Goal: Information Seeking & Learning: Check status

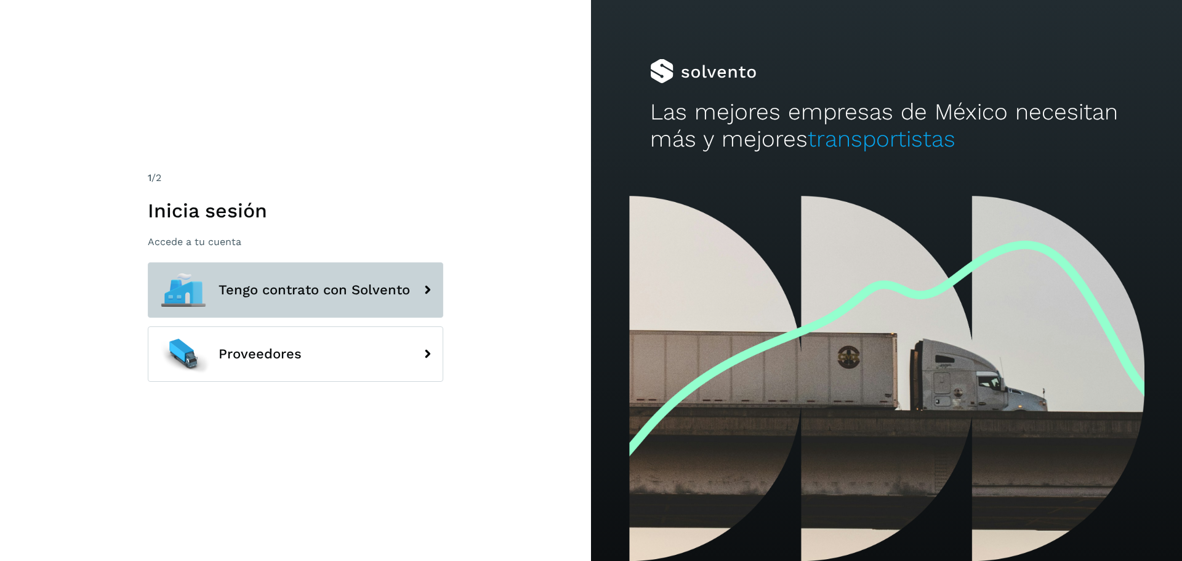
click at [323, 288] on span "Tengo contrato con Solvento" at bounding box center [314, 290] width 191 height 15
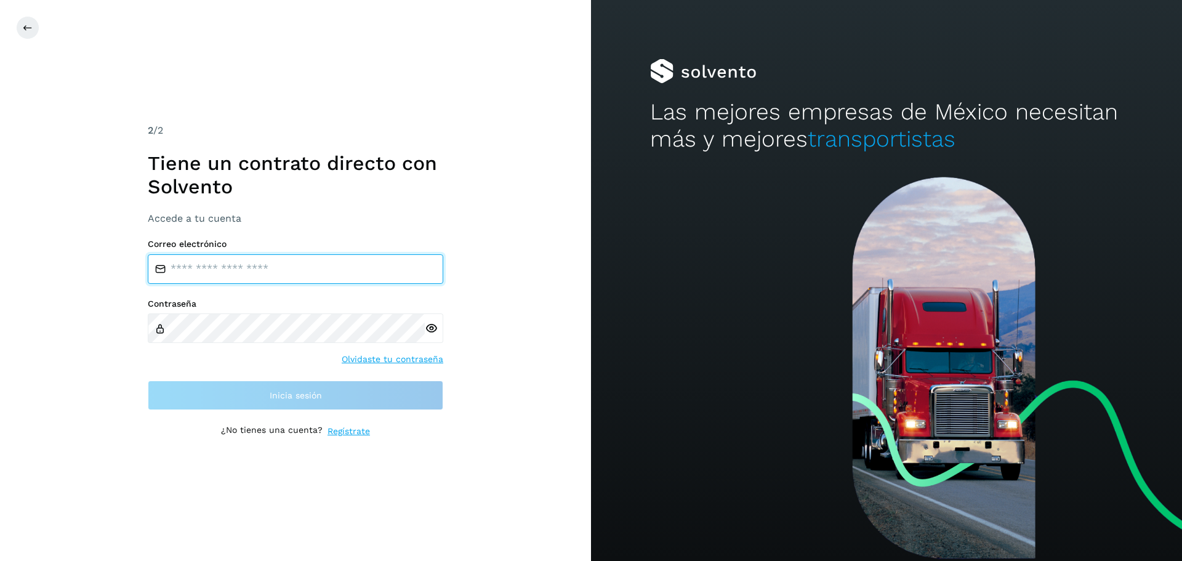
type input "**********"
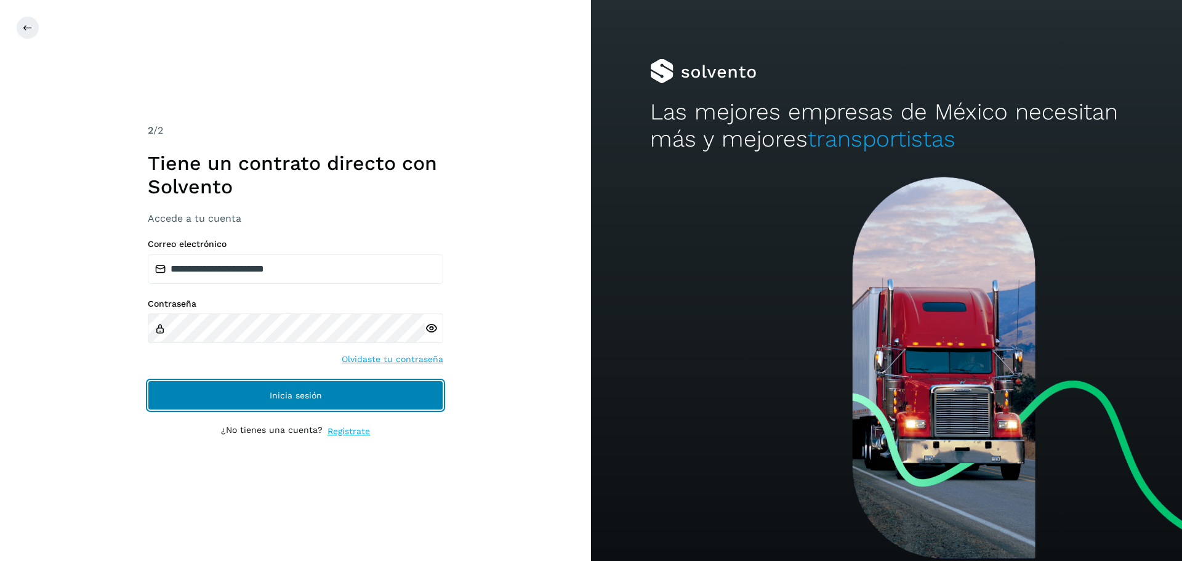
click at [343, 393] on button "Inicia sesión" at bounding box center [295, 395] width 295 height 30
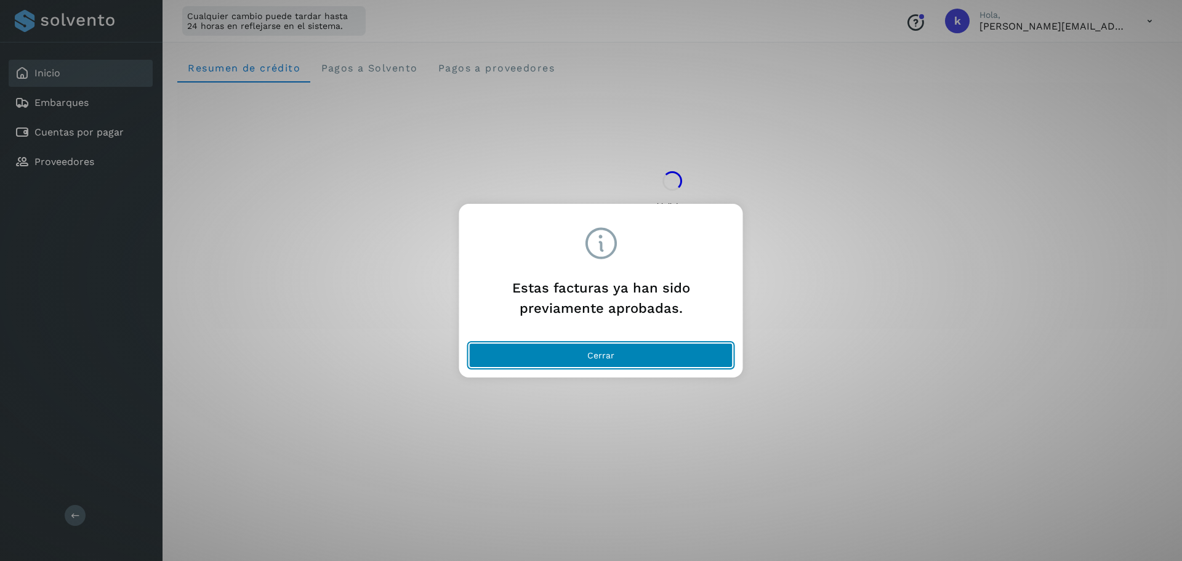
click at [679, 356] on button "Cerrar" at bounding box center [601, 355] width 264 height 25
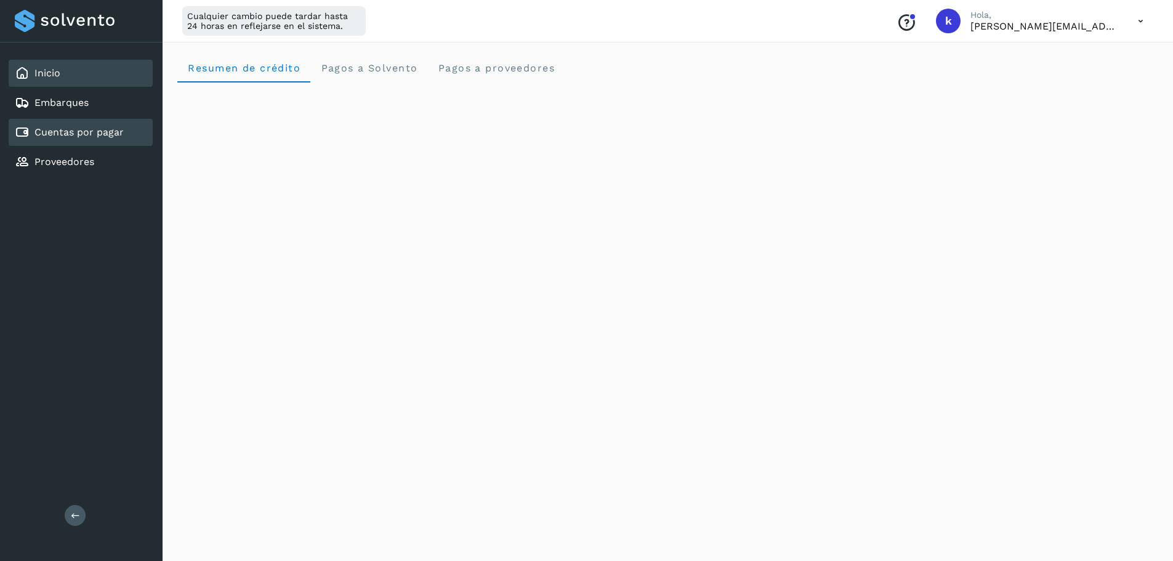
drag, startPoint x: 79, startPoint y: 143, endPoint x: 88, endPoint y: 144, distance: 9.3
click at [78, 143] on div "Cuentas por pagar" at bounding box center [81, 132] width 144 height 27
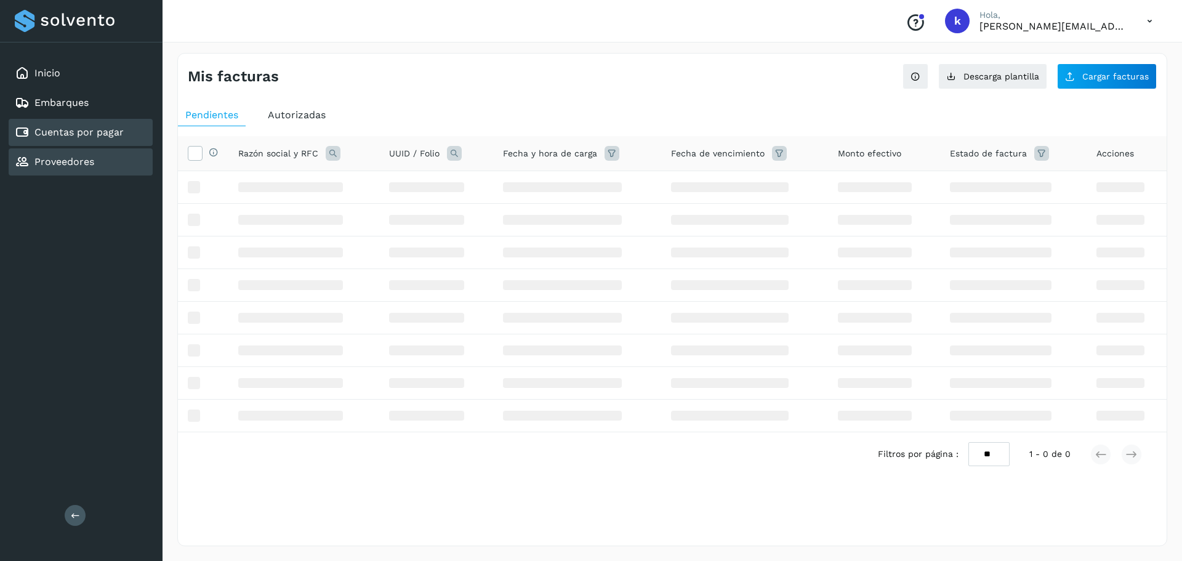
click at [81, 168] on div "Proveedores" at bounding box center [54, 162] width 79 height 15
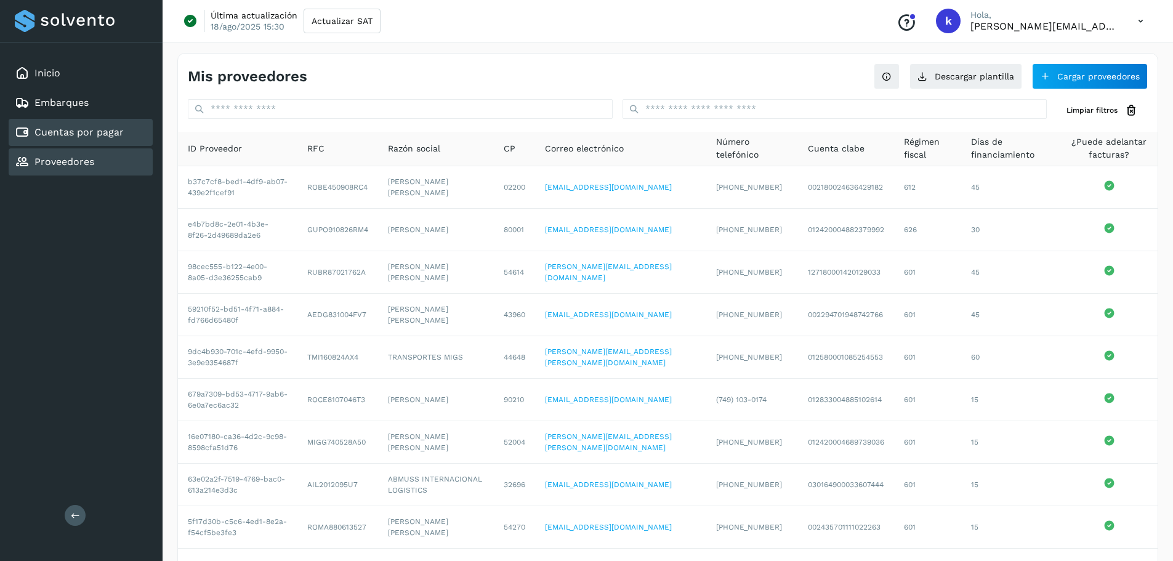
click at [101, 133] on link "Cuentas por pagar" at bounding box center [78, 132] width 89 height 12
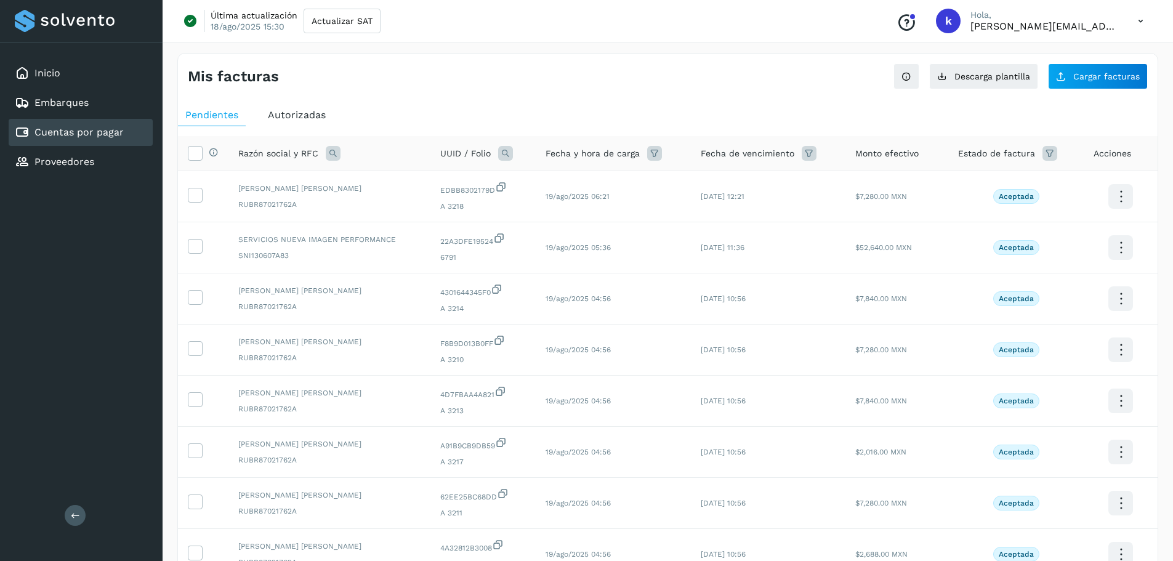
click at [332, 152] on icon at bounding box center [333, 153] width 15 height 15
click at [508, 155] on icon at bounding box center [505, 153] width 15 height 15
click at [560, 203] on input "text" at bounding box center [585, 205] width 151 height 20
paste input "**********"
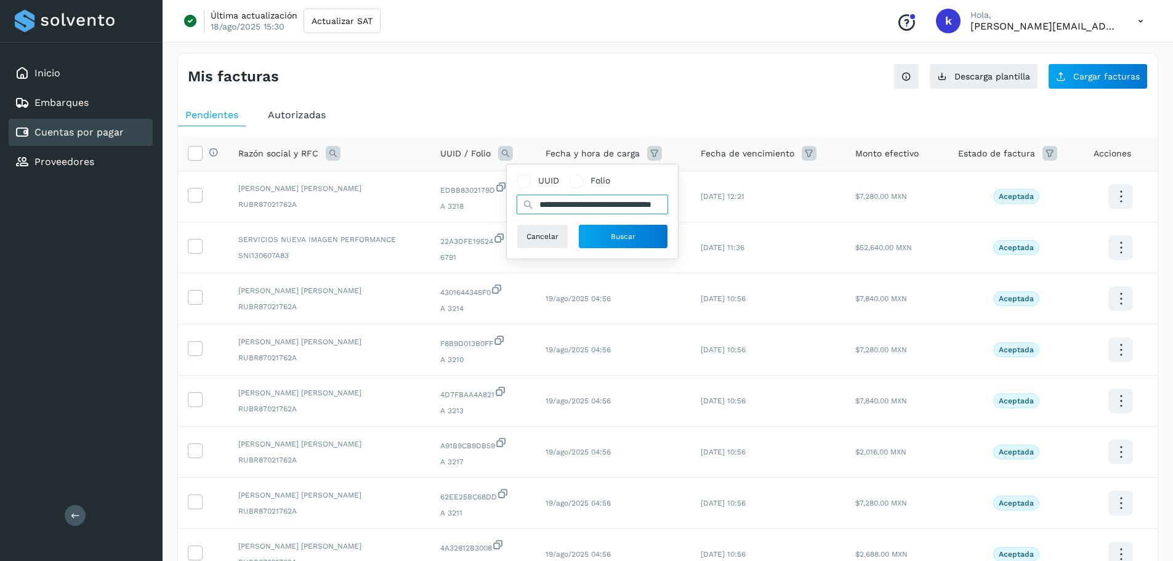
scroll to position [0, 60]
type input "**********"
click at [615, 233] on span "Buscar" at bounding box center [623, 236] width 25 height 11
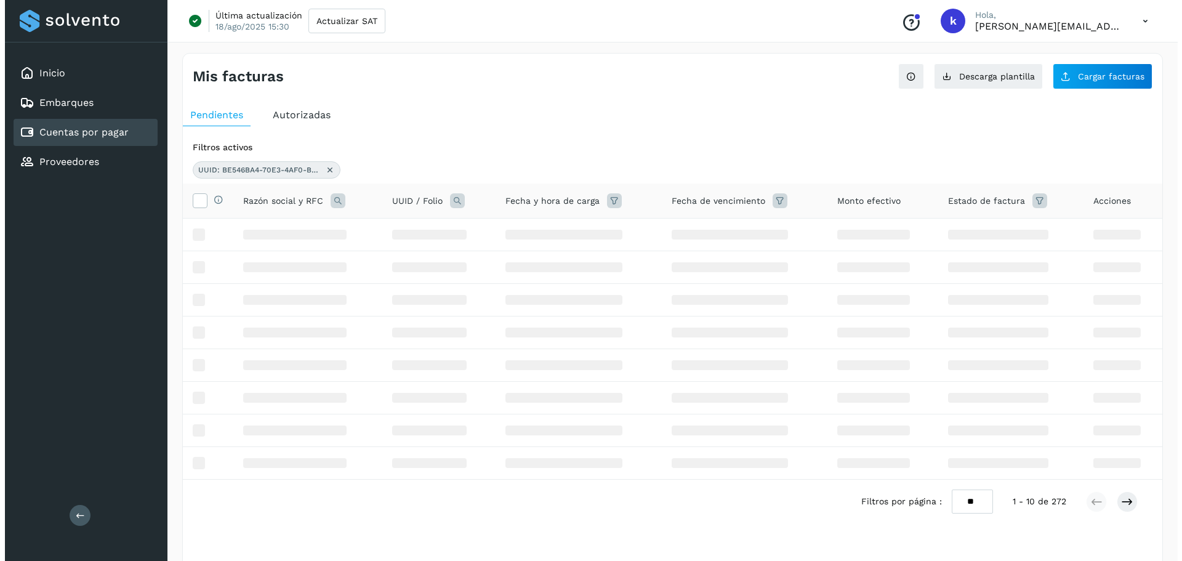
scroll to position [0, 0]
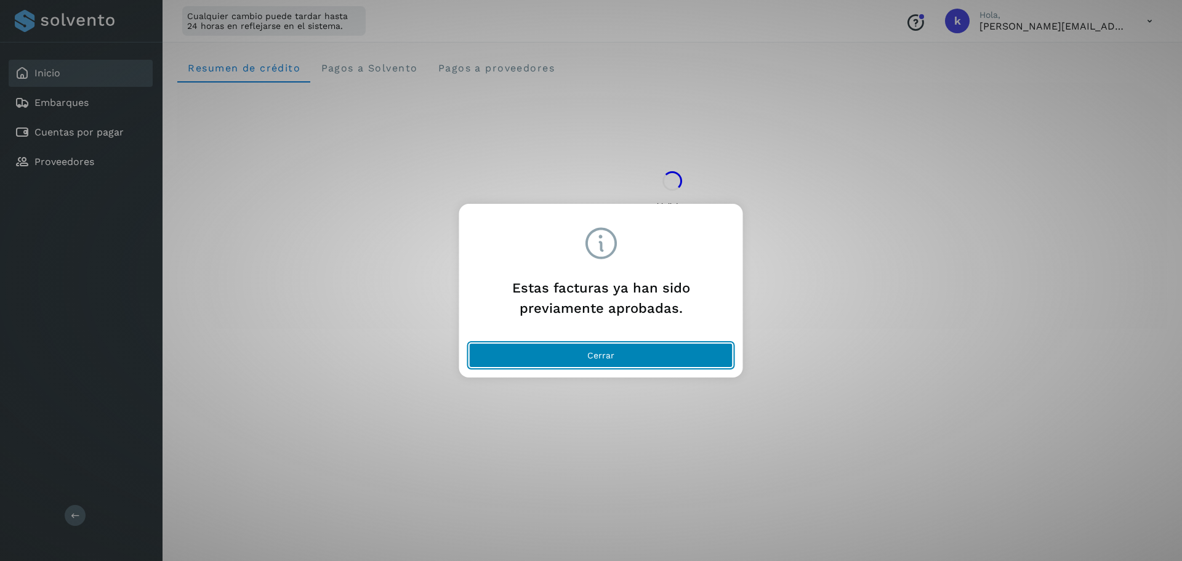
click at [588, 351] on span "Cerrar" at bounding box center [600, 355] width 27 height 9
